Goal: Task Accomplishment & Management: Use online tool/utility

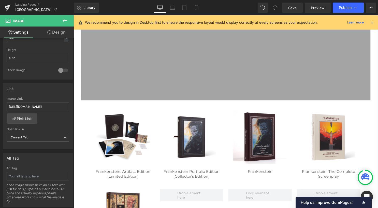
scroll to position [51, 0]
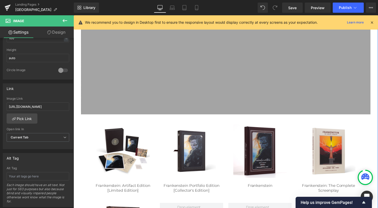
click at [119, 75] on img at bounding box center [227, 67] width 292 height 95
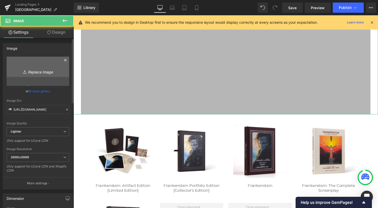
click at [32, 67] on link "Replace Image" at bounding box center [38, 70] width 63 height 29
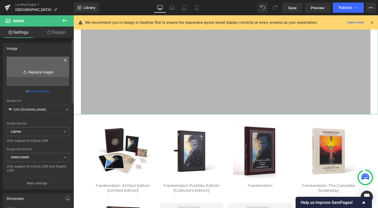
type input "C:\fakepath\[PERSON_NAME] 1.jpg"
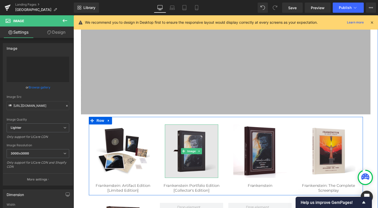
type input "[URL][DOMAIN_NAME][PERSON_NAME]"
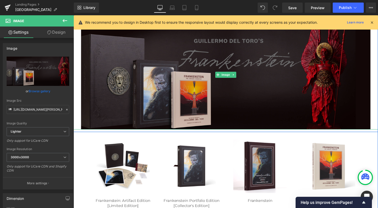
scroll to position [0, 0]
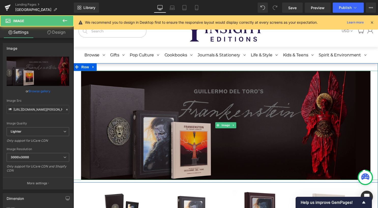
click at [120, 81] on img at bounding box center [227, 126] width 292 height 110
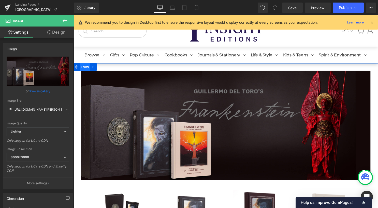
click at [84, 70] on span "Row" at bounding box center [85, 68] width 10 height 8
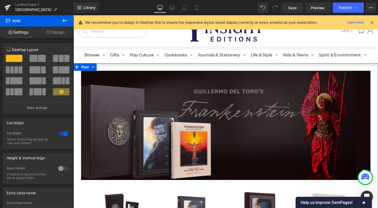
click at [56, 33] on link "Design" at bounding box center [55, 31] width 37 height 11
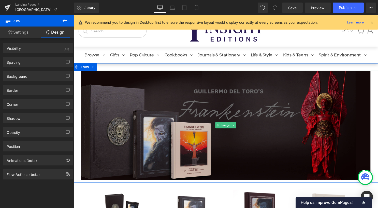
click at [189, 113] on img at bounding box center [227, 126] width 292 height 110
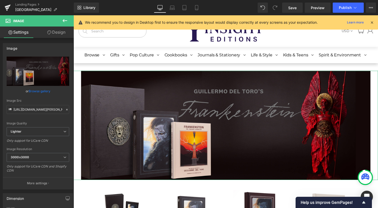
click at [54, 32] on link "Design" at bounding box center [56, 31] width 37 height 11
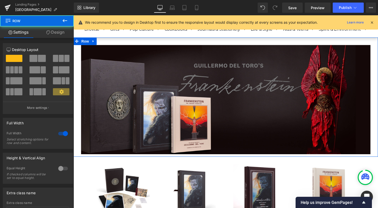
scroll to position [28, 0]
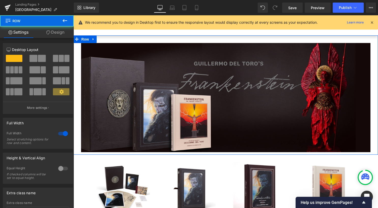
click at [56, 40] on div "Column Size Customizer 12 Desktop Layout Laptop Layout Tablet Layout Mobile Lay…" at bounding box center [38, 76] width 76 height 75
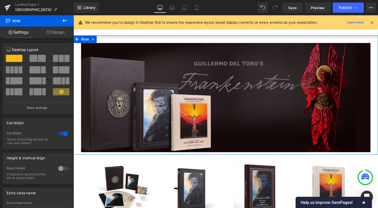
click at [55, 35] on link "Design" at bounding box center [55, 31] width 37 height 11
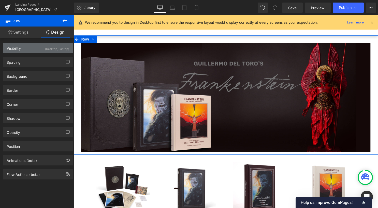
click at [41, 50] on div "Visibility (Desktop, Laptop)" at bounding box center [38, 48] width 70 height 10
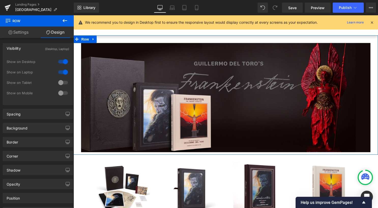
click at [60, 81] on div at bounding box center [63, 82] width 12 height 8
click at [61, 94] on div at bounding box center [63, 93] width 12 height 8
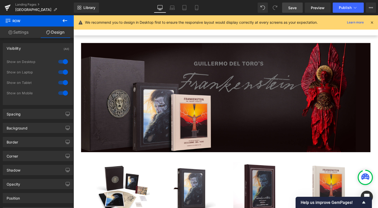
click at [293, 10] on span "Save" at bounding box center [292, 7] width 8 height 5
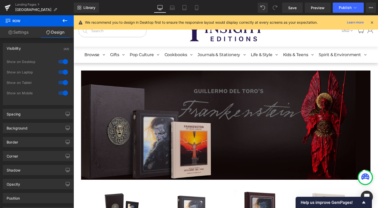
scroll to position [0, 0]
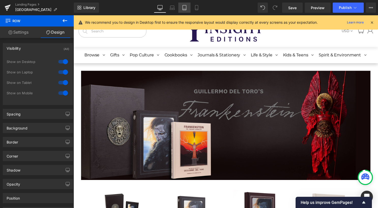
click at [187, 7] on link "Tablet" at bounding box center [184, 8] width 12 height 10
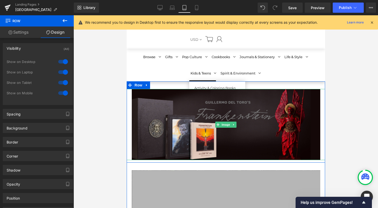
scroll to position [18, 0]
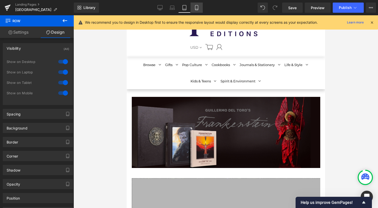
click at [195, 8] on icon at bounding box center [196, 7] width 3 height 5
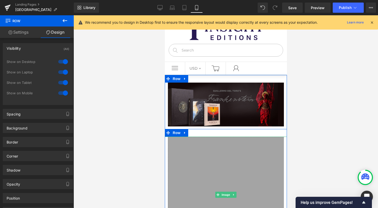
click at [194, 145] on img at bounding box center [226, 194] width 116 height 116
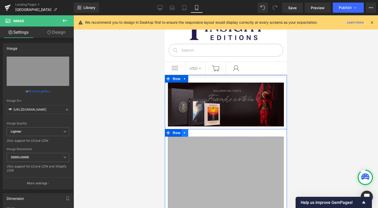
click at [183, 134] on icon at bounding box center [185, 132] width 4 height 4
click at [197, 134] on icon at bounding box center [198, 132] width 4 height 4
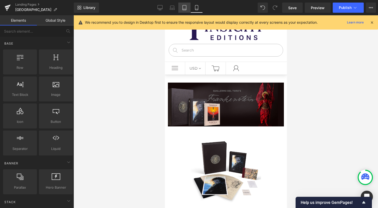
click at [188, 10] on link "Tablet" at bounding box center [184, 8] width 12 height 10
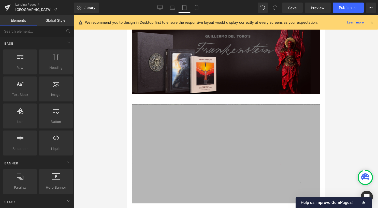
scroll to position [92, 0]
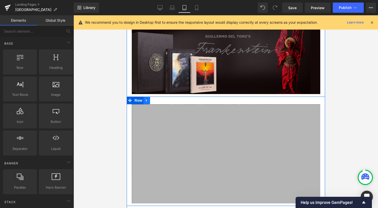
click at [146, 101] on icon at bounding box center [146, 100] width 1 height 2
click at [158, 101] on icon at bounding box center [160, 100] width 4 height 4
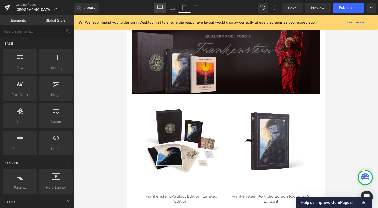
click at [162, 7] on icon at bounding box center [159, 7] width 5 height 5
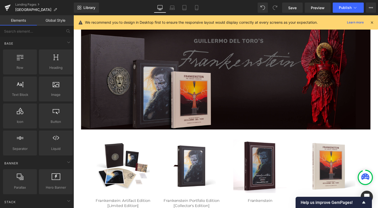
scroll to position [50, 0]
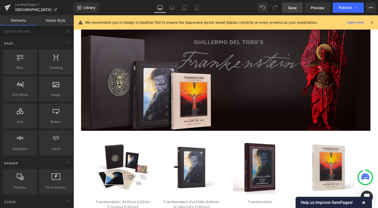
click at [299, 10] on link "Save" at bounding box center [292, 8] width 21 height 10
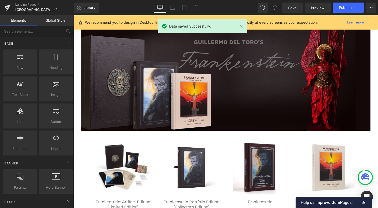
click at [373, 22] on icon at bounding box center [372, 22] width 5 height 5
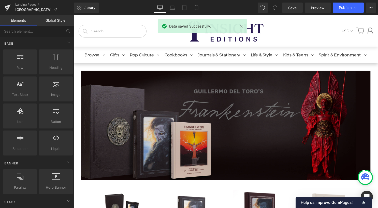
scroll to position [0, 0]
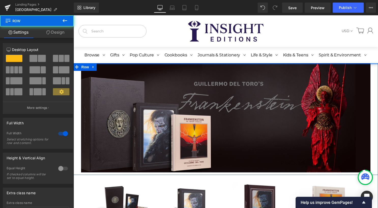
drag, startPoint x: 162, startPoint y: 56, endPoint x: 168, endPoint y: 16, distance: 40.4
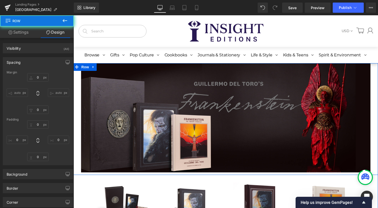
type input "0"
type input "10"
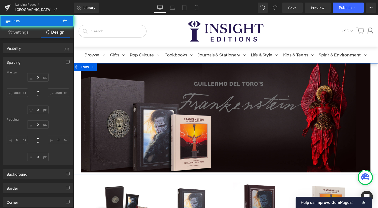
type input "0"
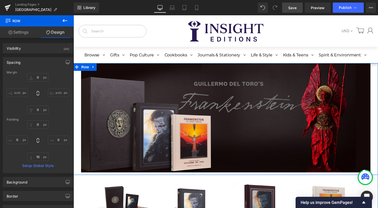
click at [289, 6] on span "Save" at bounding box center [292, 7] width 8 height 5
type input "0"
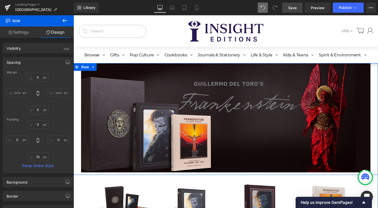
type input "10"
type input "0"
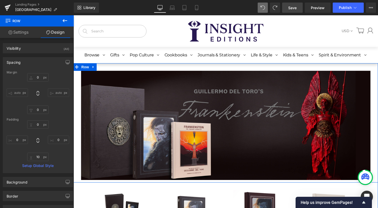
type input "0"
type input "30"
type input "0"
type input "10"
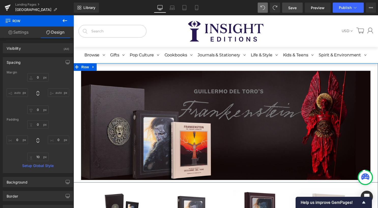
type input "0"
click at [302, 10] on link "Save" at bounding box center [292, 8] width 21 height 10
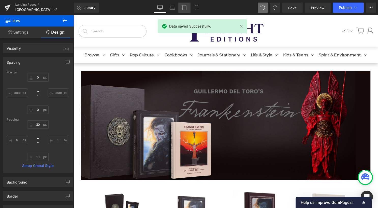
click at [186, 6] on icon at bounding box center [185, 7] width 4 height 5
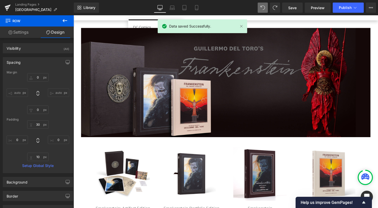
type input "0"
type input "30"
type input "0"
type input "10"
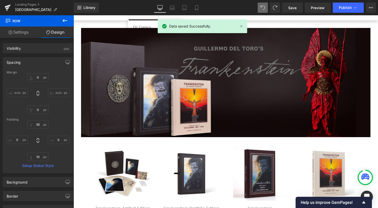
type input "0"
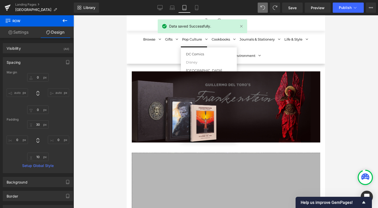
scroll to position [145, 0]
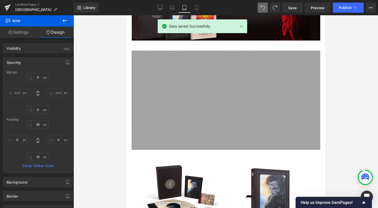
click at [168, 58] on img at bounding box center [225, 100] width 188 height 99
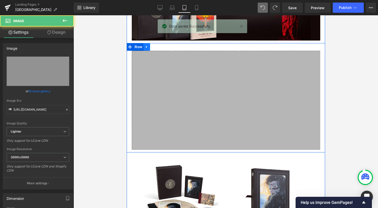
click at [145, 49] on icon at bounding box center [147, 47] width 4 height 4
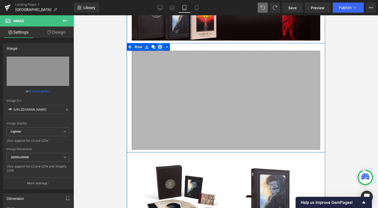
click at [158, 47] on icon at bounding box center [160, 47] width 4 height 4
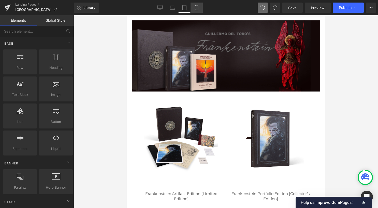
click at [195, 7] on icon at bounding box center [196, 7] width 3 height 5
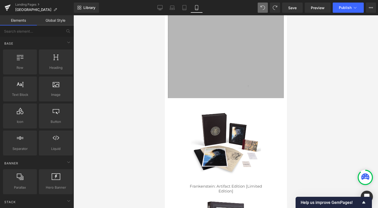
scroll to position [0, 0]
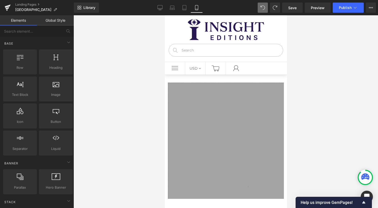
click at [197, 106] on img at bounding box center [226, 140] width 116 height 116
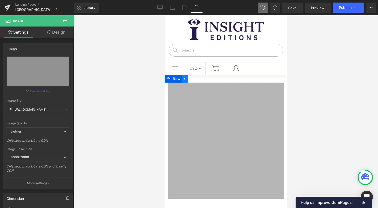
click at [184, 79] on link at bounding box center [184, 79] width 7 height 8
click at [196, 79] on icon at bounding box center [198, 79] width 4 height 4
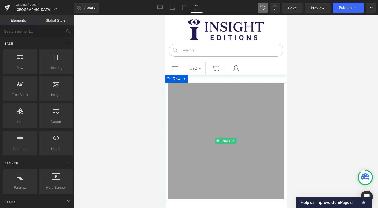
click at [210, 96] on img at bounding box center [226, 140] width 116 height 116
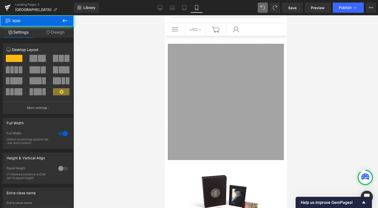
scroll to position [39, 0]
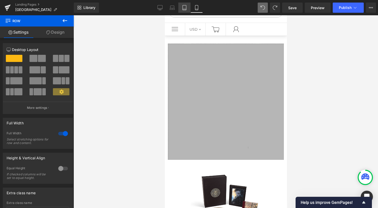
click at [186, 8] on icon at bounding box center [185, 7] width 4 height 5
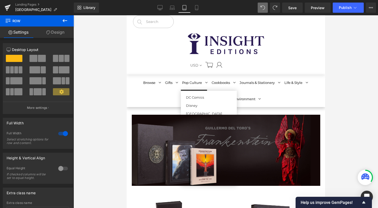
scroll to position [51, 0]
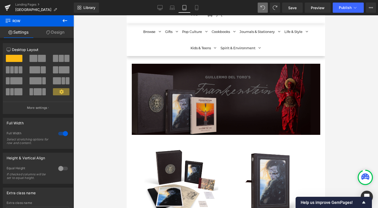
click at [196, 98] on img at bounding box center [225, 99] width 188 height 71
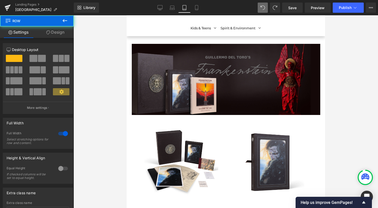
scroll to position [71, 0]
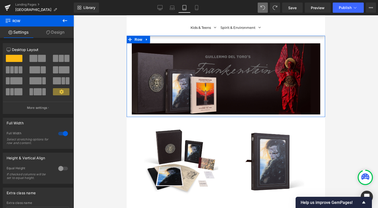
click at [61, 35] on link "Design" at bounding box center [55, 31] width 37 height 11
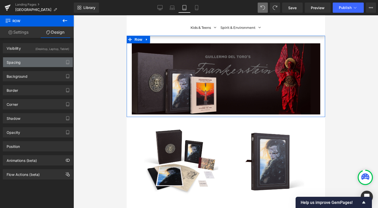
type input "0"
type input "30"
type input "0"
type input "10"
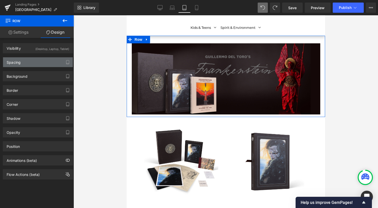
type input "0"
click at [55, 59] on div "Spacing" at bounding box center [38, 62] width 70 height 10
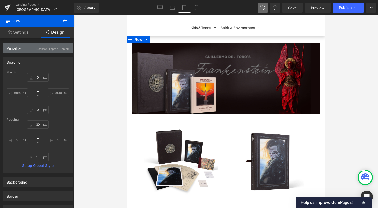
click at [55, 52] on div "Visibility (Desktop, Laptop, Tablet)" at bounding box center [38, 48] width 70 height 10
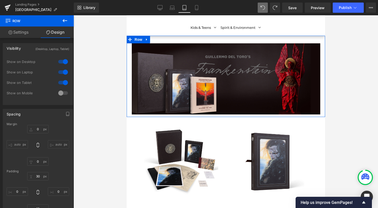
drag, startPoint x: 63, startPoint y: 92, endPoint x: 69, endPoint y: 91, distance: 6.5
click at [63, 92] on div at bounding box center [63, 93] width 12 height 8
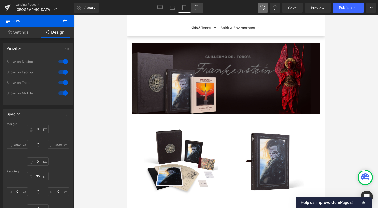
click at [199, 7] on icon at bounding box center [196, 7] width 5 height 5
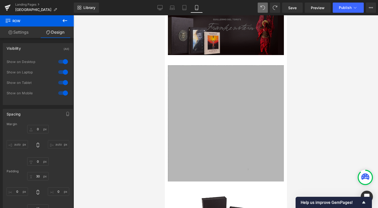
type input "0"
type input "30"
type input "0"
type input "10"
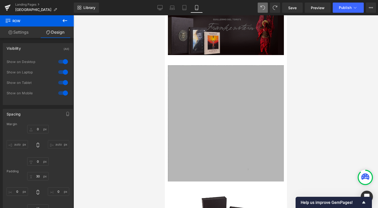
type input "0"
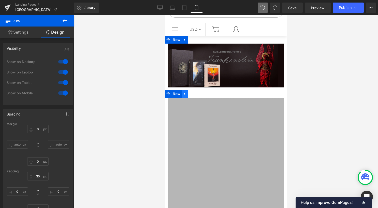
click at [183, 93] on icon at bounding box center [185, 94] width 4 height 4
click at [196, 95] on icon at bounding box center [198, 94] width 4 height 4
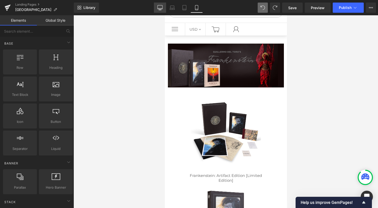
click at [162, 6] on icon at bounding box center [159, 7] width 5 height 5
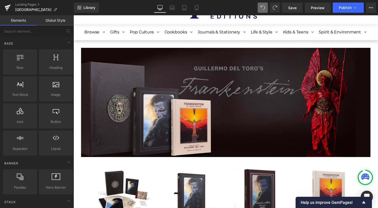
scroll to position [23, 0]
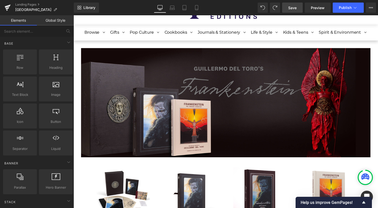
click at [290, 8] on span "Save" at bounding box center [292, 7] width 8 height 5
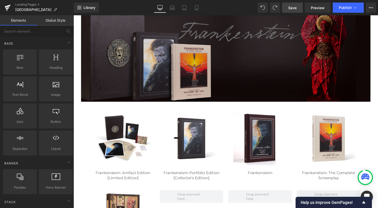
scroll to position [99, 0]
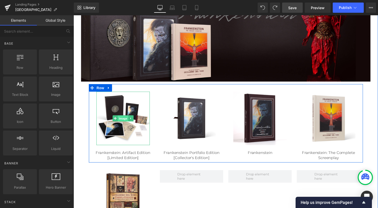
click at [120, 120] on span "Image" at bounding box center [123, 119] width 11 height 6
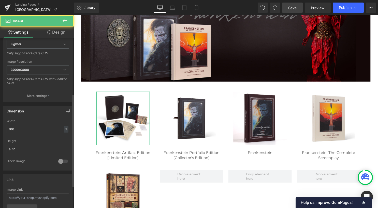
scroll to position [102, 0]
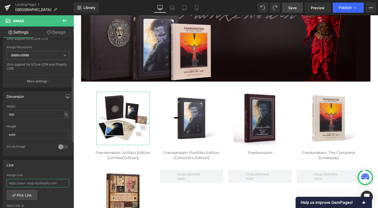
click at [39, 182] on input "text" at bounding box center [38, 183] width 63 height 8
paste input "[URL][DOMAIN_NAME]"
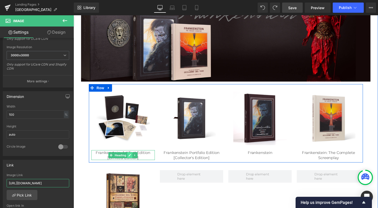
type input "[URL][DOMAIN_NAME]"
click at [129, 156] on icon at bounding box center [130, 156] width 3 height 3
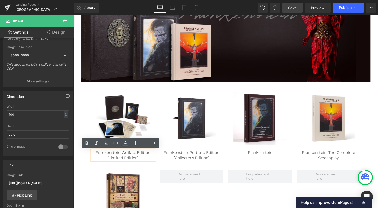
click at [141, 159] on div "Frankenstein: Artifact Edition [Limited Edition]" at bounding box center [124, 156] width 64 height 10
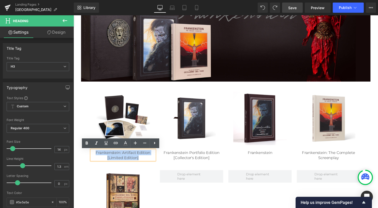
drag, startPoint x: 141, startPoint y: 159, endPoint x: 93, endPoint y: 153, distance: 48.7
click at [93, 153] on div "Frankenstein: Artifact Edition [Limited Edition]" at bounding box center [124, 156] width 64 height 10
click at [115, 142] on icon at bounding box center [116, 143] width 6 height 6
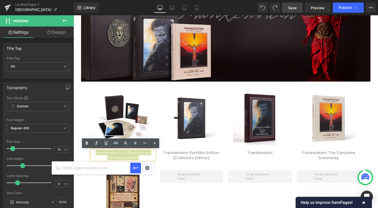
click at [107, 167] on input "text" at bounding box center [91, 167] width 78 height 13
paste input "[URL][DOMAIN_NAME]"
type input "[URL][DOMAIN_NAME]"
click at [135, 167] on icon "button" at bounding box center [136, 168] width 6 height 6
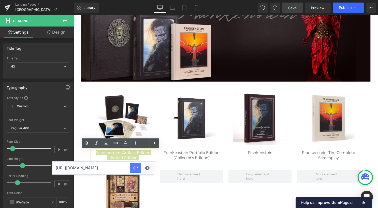
scroll to position [0, 0]
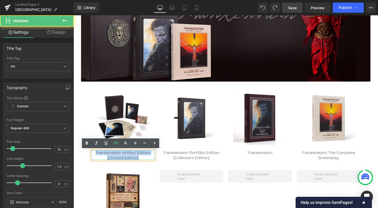
click at [148, 158] on div "Frankenstein: Artifact Edition [Limited Edition]" at bounding box center [124, 156] width 64 height 10
click at [152, 153] on div "Frankenstein: Artifact Edition [Limited Edition]" at bounding box center [124, 156] width 64 height 10
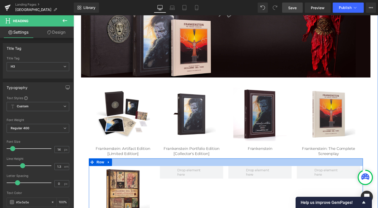
scroll to position [125, 0]
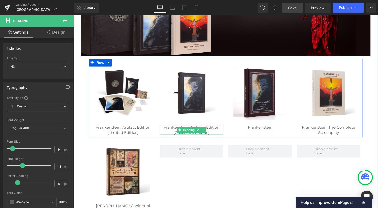
drag, startPoint x: 220, startPoint y: 133, endPoint x: 217, endPoint y: 133, distance: 3.1
click at [220, 133] on div "Frankenstein Portfolio Edition [Collector's Edition]" at bounding box center [193, 131] width 64 height 10
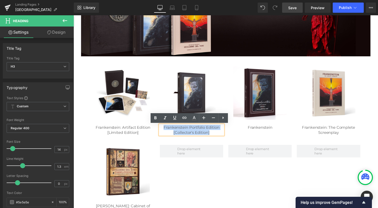
drag, startPoint x: 212, startPoint y: 134, endPoint x: 162, endPoint y: 127, distance: 50.8
click at [162, 127] on div "Frankenstein Portfolio Edition [Collector's Edition]" at bounding box center [193, 131] width 64 height 10
click at [184, 120] on icon at bounding box center [184, 117] width 6 height 6
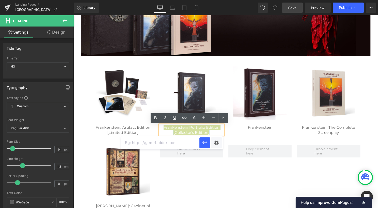
click at [186, 144] on input "text" at bounding box center [160, 142] width 78 height 13
paste input "[URL][DOMAIN_NAME]"
type input "[URL][DOMAIN_NAME]"
click at [204, 143] on icon "button" at bounding box center [205, 142] width 6 height 6
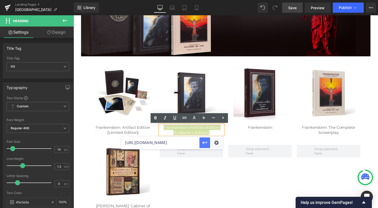
scroll to position [0, 0]
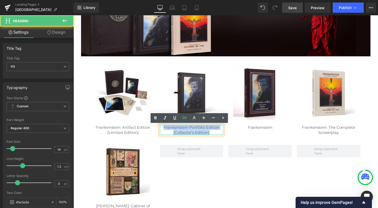
click at [220, 129] on div "Frankenstein Portfolio Edition [Collector's Edition]" at bounding box center [193, 131] width 64 height 10
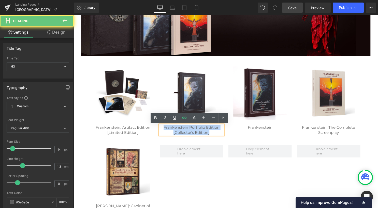
click at [221, 130] on div "Frankenstein Portfolio Edition [Collector's Edition]" at bounding box center [193, 131] width 64 height 10
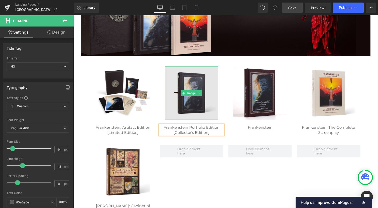
click at [189, 98] on img at bounding box center [193, 94] width 54 height 54
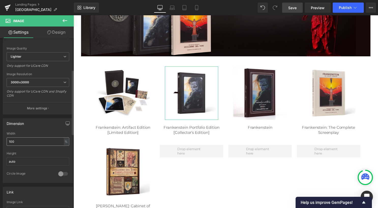
scroll to position [102, 0]
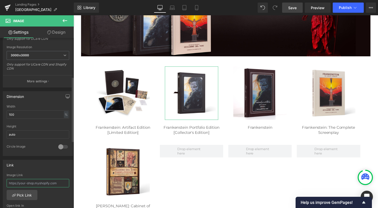
click at [33, 182] on input "text" at bounding box center [38, 183] width 63 height 8
paste input "[URL][DOMAIN_NAME]"
type input "[URL][DOMAIN_NAME]"
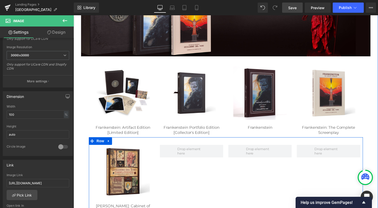
click at [191, 178] on div "Image [PERSON_NAME]: Cabinet of Curiosities Heading Row" at bounding box center [227, 177] width 277 height 79
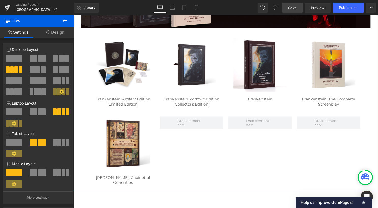
scroll to position [125, 0]
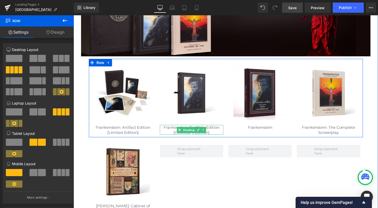
drag, startPoint x: 172, startPoint y: 134, endPoint x: 219, endPoint y: 134, distance: 47.6
click at [172, 134] on div "[Collector's Edition]" at bounding box center [193, 133] width 64 height 5
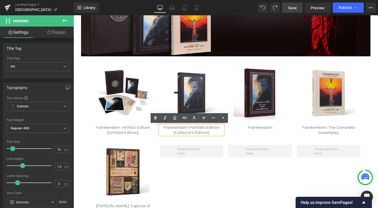
click at [295, 7] on span "Save" at bounding box center [292, 7] width 8 height 5
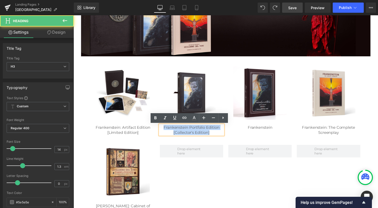
drag, startPoint x: 212, startPoint y: 135, endPoint x: 160, endPoint y: 128, distance: 51.8
click at [161, 128] on div "Frankenstein Portfolio Edition [Collector's Edition]" at bounding box center [193, 131] width 64 height 10
click at [185, 117] on icon at bounding box center [184, 117] width 4 height 2
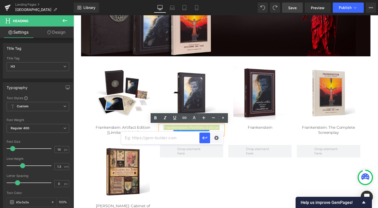
click at [185, 140] on input "text" at bounding box center [160, 137] width 78 height 13
paste input "[URL][DOMAIN_NAME]"
click at [208, 138] on button "button" at bounding box center [204, 137] width 11 height 11
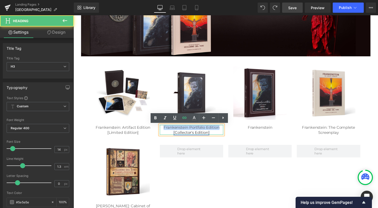
click at [174, 134] on link "[Collector's Edition]" at bounding box center [192, 133] width 36 height 5
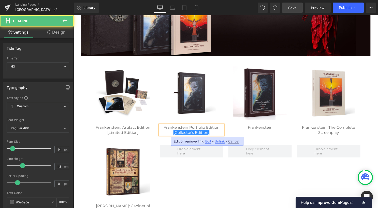
click at [214, 132] on div "[Collector's Edition]" at bounding box center [193, 133] width 64 height 5
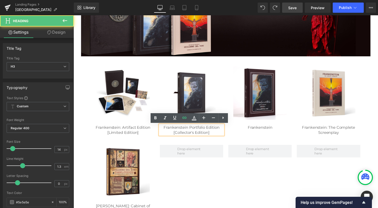
click at [171, 132] on div "[Collector's Edition]" at bounding box center [193, 133] width 64 height 5
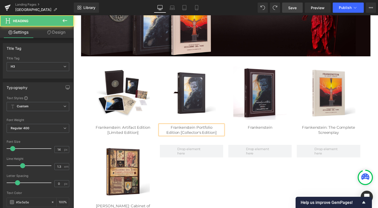
drag, startPoint x: 221, startPoint y: 135, endPoint x: 159, endPoint y: 125, distance: 62.7
click at [161, 126] on div "Frankenstein Portfolio Edition [Collector's Edition]" at bounding box center [193, 131] width 64 height 10
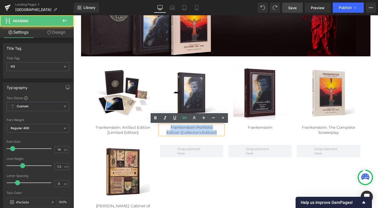
drag, startPoint x: 179, startPoint y: 130, endPoint x: 222, endPoint y: 134, distance: 43.5
click at [222, 134] on div "Frankenstein Portfolio Edition [Collector's Edition]" at bounding box center [193, 131] width 64 height 10
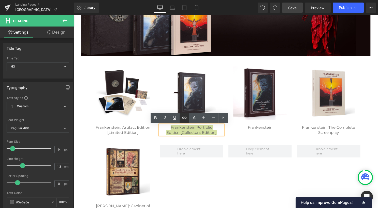
click at [187, 117] on icon at bounding box center [184, 117] width 6 height 6
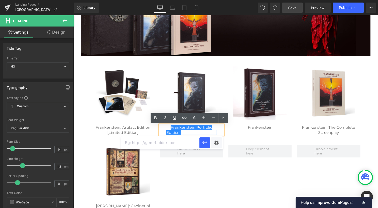
click at [188, 141] on input "text" at bounding box center [160, 142] width 78 height 13
paste input "[URL][DOMAIN_NAME]"
click at [203, 144] on icon "button" at bounding box center [205, 142] width 6 height 6
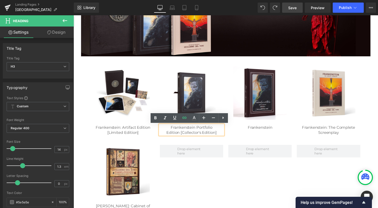
click at [231, 95] on div "Image Frankenstein Heading" at bounding box center [261, 99] width 69 height 64
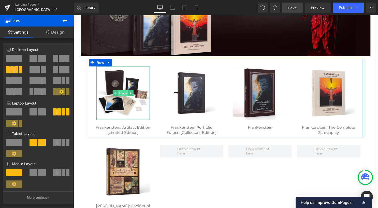
click at [118, 92] on span "Image" at bounding box center [123, 94] width 11 height 6
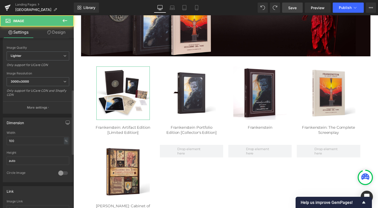
scroll to position [153, 0]
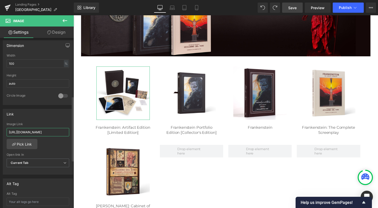
click at [42, 129] on input "[URL][DOMAIN_NAME]" at bounding box center [38, 132] width 63 height 8
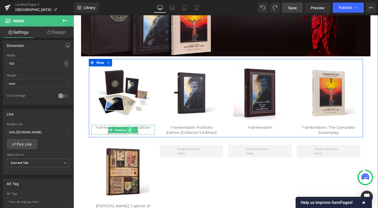
click at [129, 131] on icon at bounding box center [130, 131] width 3 height 3
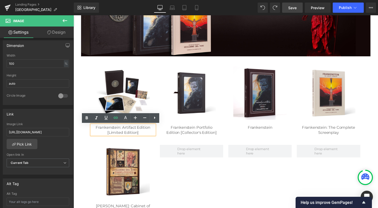
click at [141, 134] on div "[Limited Edition]" at bounding box center [124, 133] width 64 height 5
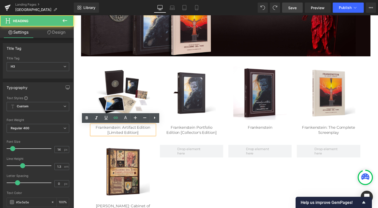
click at [105, 134] on div "[Limited Edition]" at bounding box center [124, 133] width 64 height 5
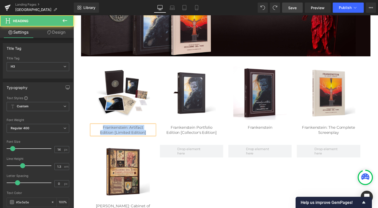
drag, startPoint x: 144, startPoint y: 134, endPoint x: 97, endPoint y: 128, distance: 48.2
click at [97, 128] on div "Frankenstein: Artifact Edition [Limited Edition]" at bounding box center [124, 131] width 64 height 10
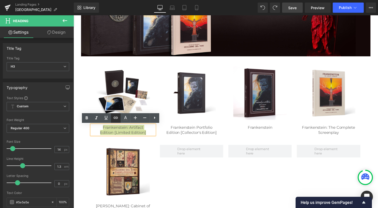
click at [115, 119] on icon at bounding box center [116, 117] width 6 height 6
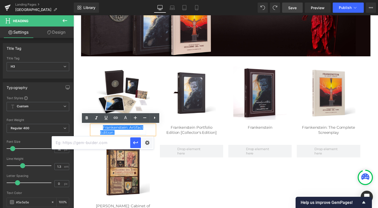
click at [117, 143] on input "text" at bounding box center [91, 142] width 78 height 13
paste input "[URL][DOMAIN_NAME]"
type input "[URL][DOMAIN_NAME]"
click at [136, 142] on icon "button" at bounding box center [136, 142] width 6 height 6
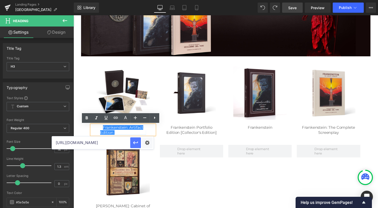
scroll to position [0, 0]
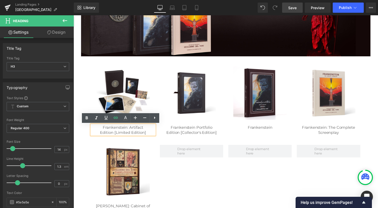
click at [299, 4] on link "Save" at bounding box center [292, 8] width 21 height 10
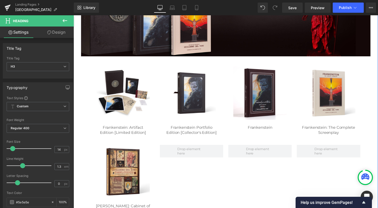
click at [85, 132] on div "Image Row Image Frankenstein: Artifact Edition [Limited Edition] Heading Image …" at bounding box center [228, 78] width 308 height 278
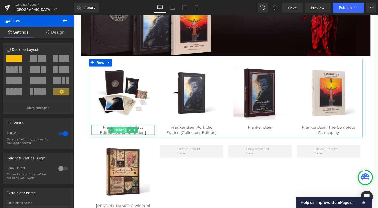
click at [118, 132] on span "Heading" at bounding box center [121, 131] width 14 height 6
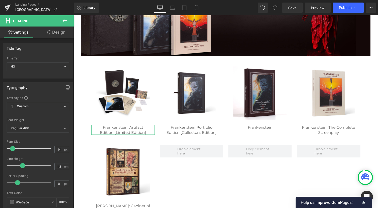
click at [55, 35] on link "Design" at bounding box center [56, 31] width 37 height 11
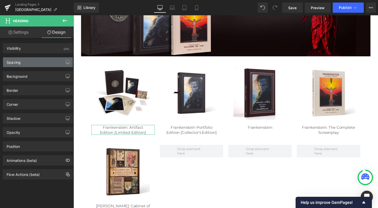
type input "20"
type input "0"
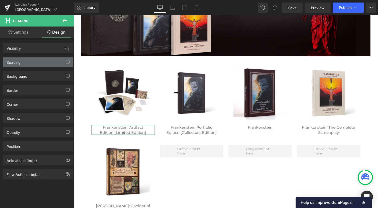
type input "0"
click at [35, 65] on div "Spacing" at bounding box center [38, 62] width 70 height 10
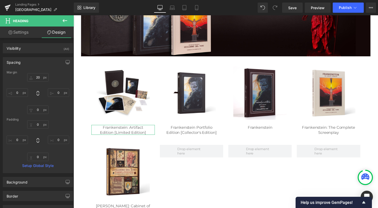
click at [17, 143] on div "0px 0 0px 0 0px 0 0px 0" at bounding box center [38, 140] width 63 height 41
click at [21, 139] on input "0" at bounding box center [17, 139] width 21 height 8
type input "5"
click at [56, 139] on input "0" at bounding box center [58, 139] width 21 height 8
type input "5"
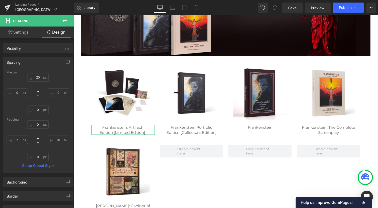
type input "10"
click at [19, 141] on input "5" at bounding box center [17, 139] width 21 height 8
type input "15"
click at [59, 140] on input "10" at bounding box center [58, 139] width 21 height 8
type input "15"
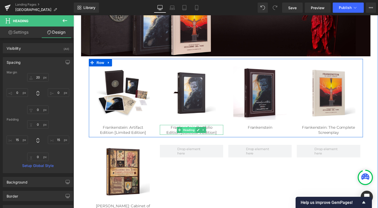
click at [189, 130] on span "Heading" at bounding box center [190, 131] width 14 height 6
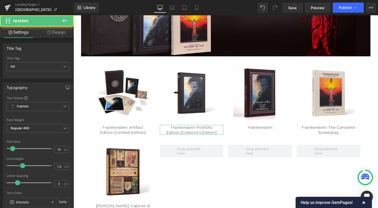
click at [52, 31] on link "Design" at bounding box center [56, 31] width 37 height 11
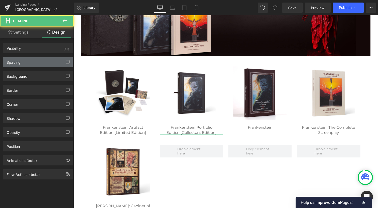
click at [31, 64] on div "Spacing" at bounding box center [38, 62] width 70 height 10
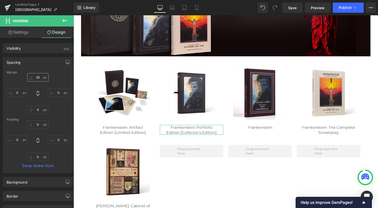
type input "20"
type input "0"
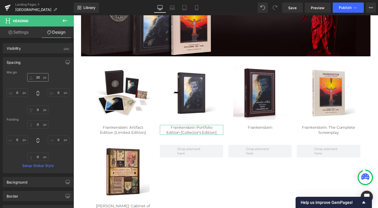
type input "0"
click at [16, 138] on input "0" at bounding box center [17, 139] width 21 height 8
type input "15"
click at [56, 140] on input "0" at bounding box center [58, 139] width 21 height 8
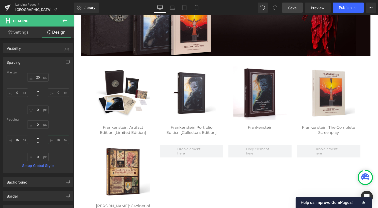
type input "15"
click at [297, 8] on link "Save" at bounding box center [292, 8] width 21 height 10
click at [186, 5] on icon at bounding box center [184, 7] width 5 height 5
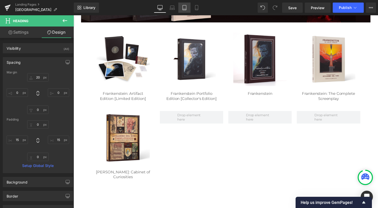
type input "60"
type input "0"
type input "80"
type input "0"
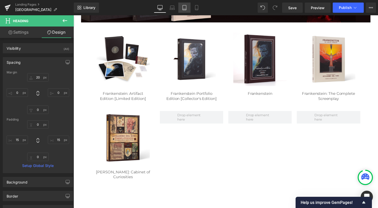
type input "15"
type input "0"
type input "15"
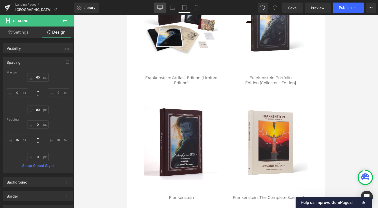
click at [156, 5] on link "Desktop" at bounding box center [160, 8] width 12 height 10
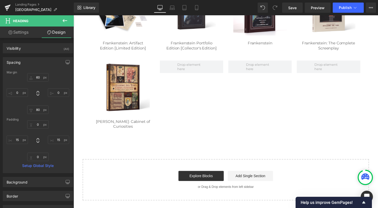
type input "20"
type input "0"
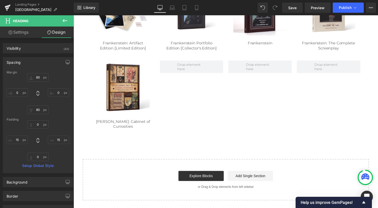
type input "15"
type input "0"
type input "15"
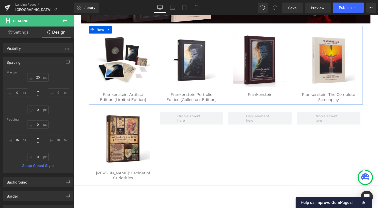
scroll to position [150, 0]
